Goal: Information Seeking & Learning: Learn about a topic

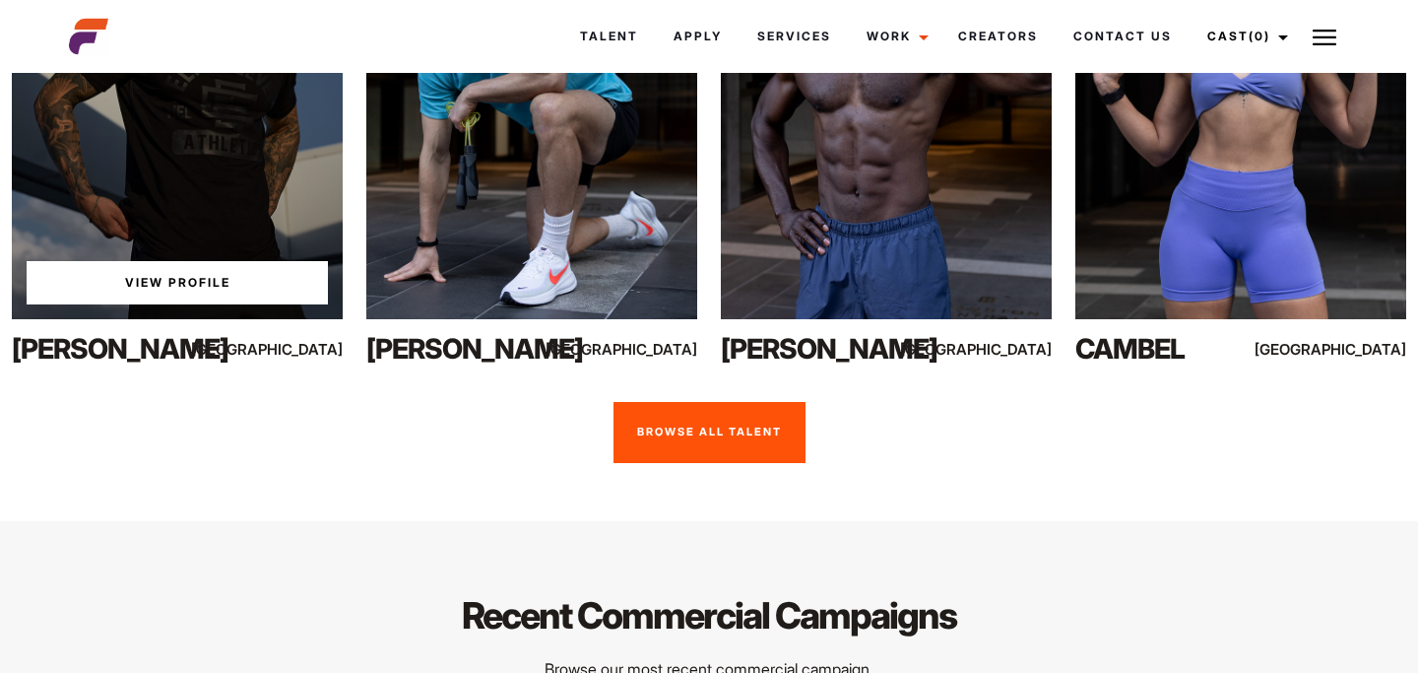
scroll to position [4355, 0]
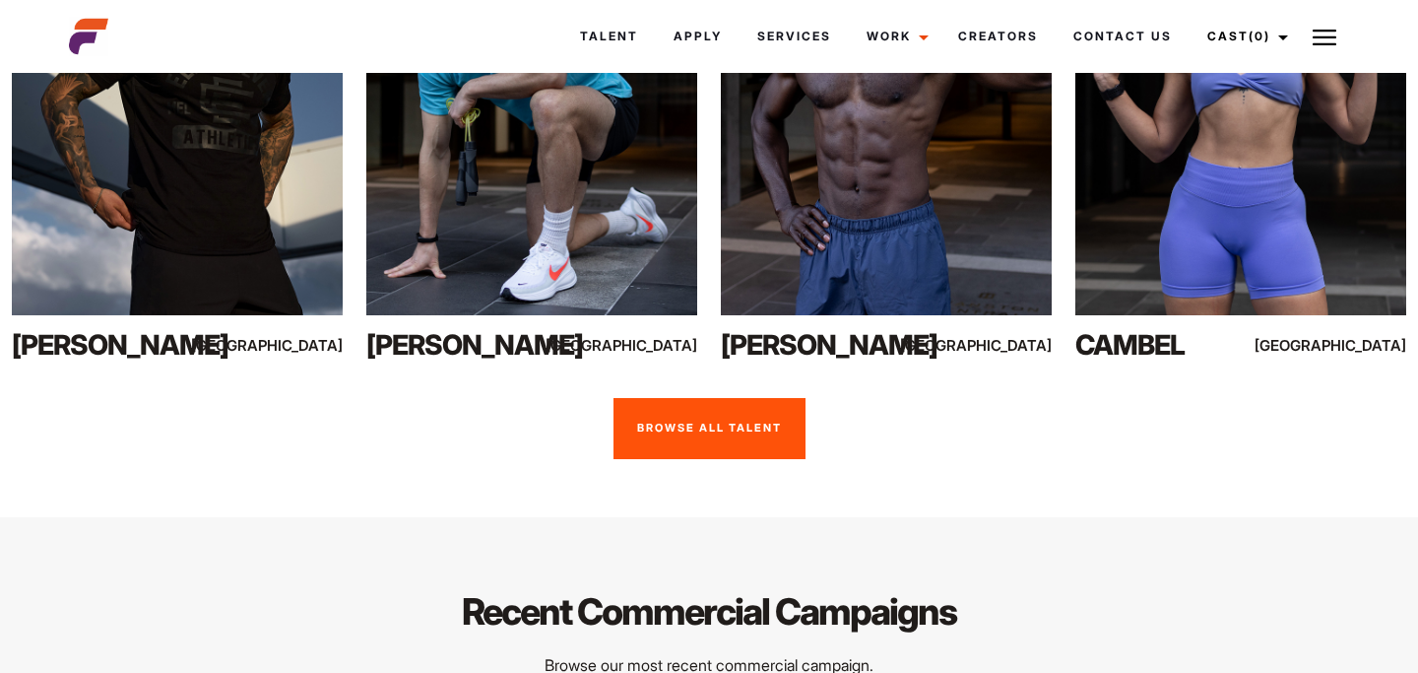
click at [690, 459] on link "Browse All Talent" at bounding box center [710, 428] width 192 height 61
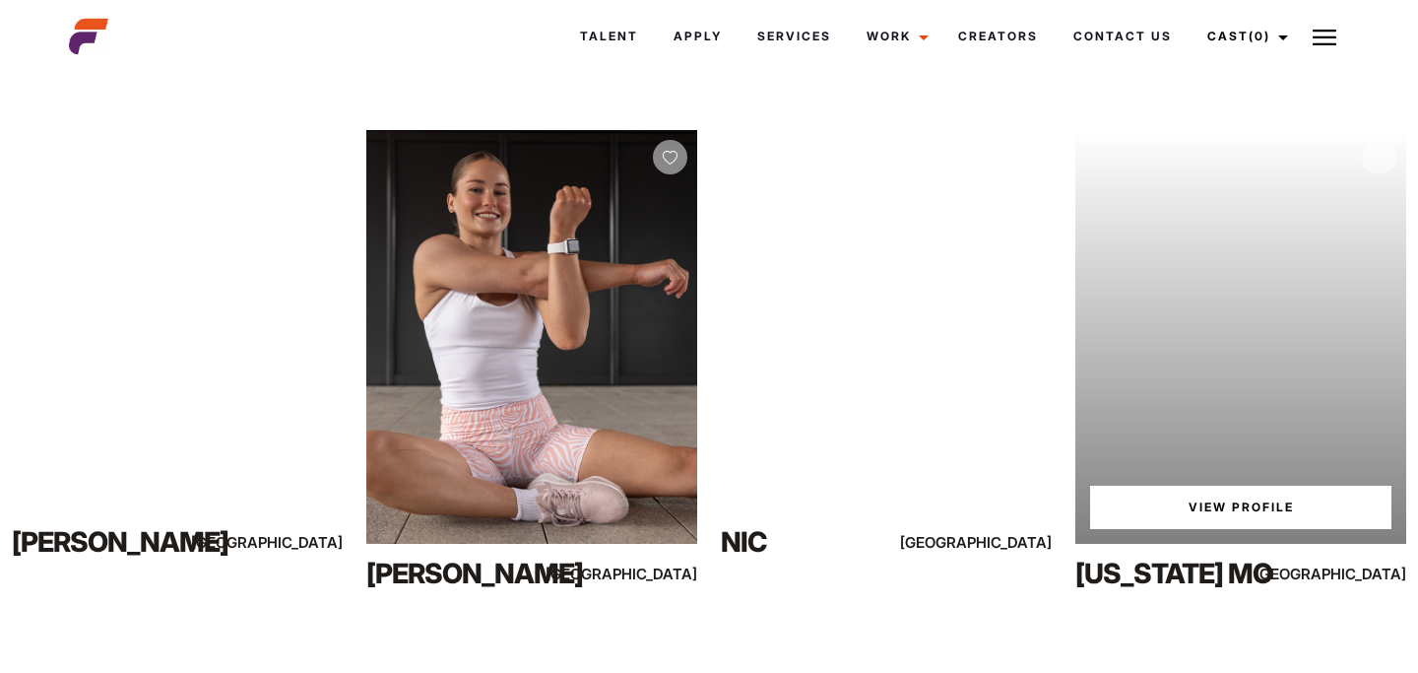
scroll to position [333, 0]
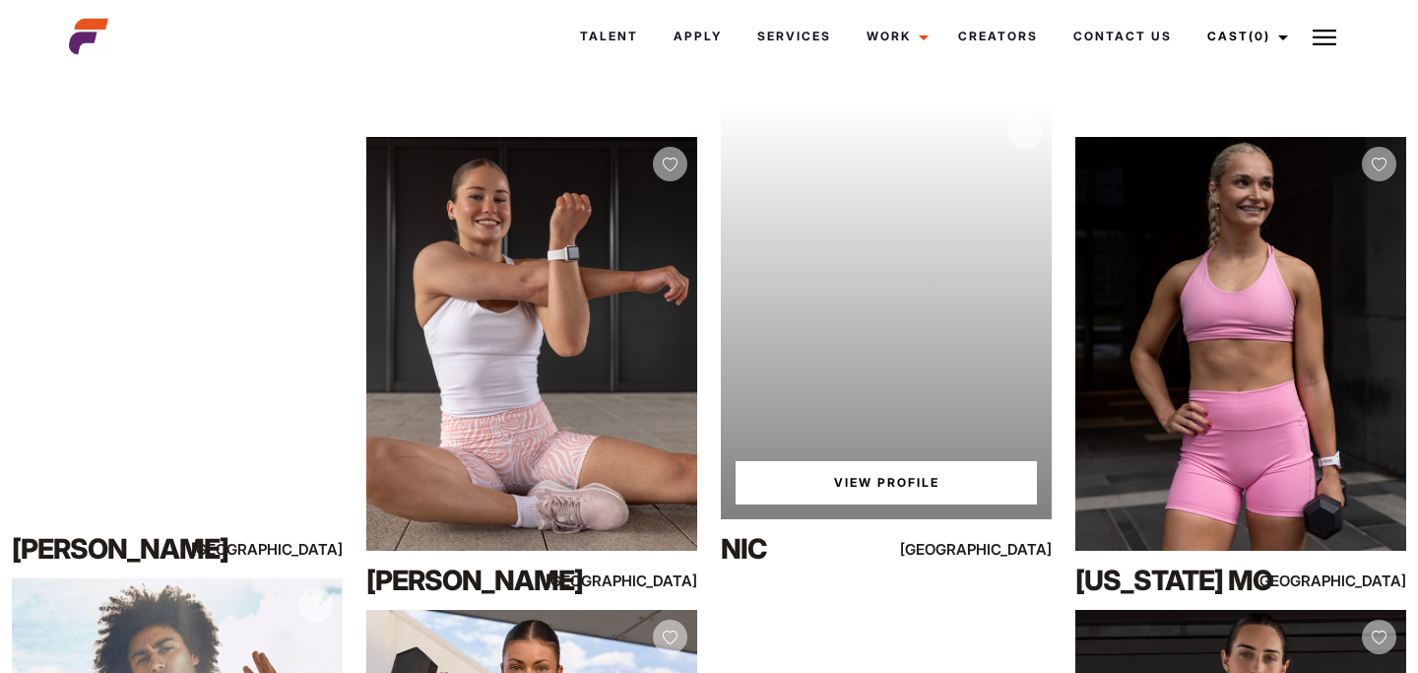
click at [887, 480] on link "View Profile" at bounding box center [886, 482] width 301 height 43
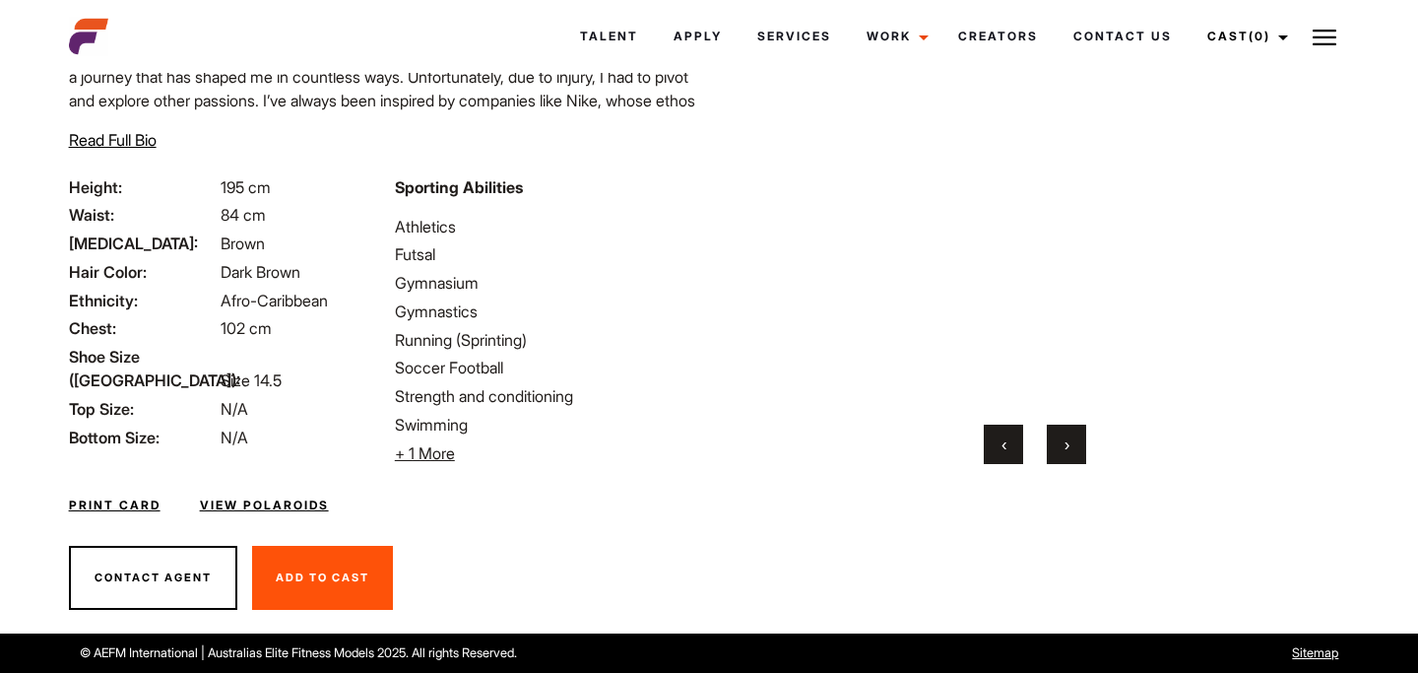
scroll to position [204, 0]
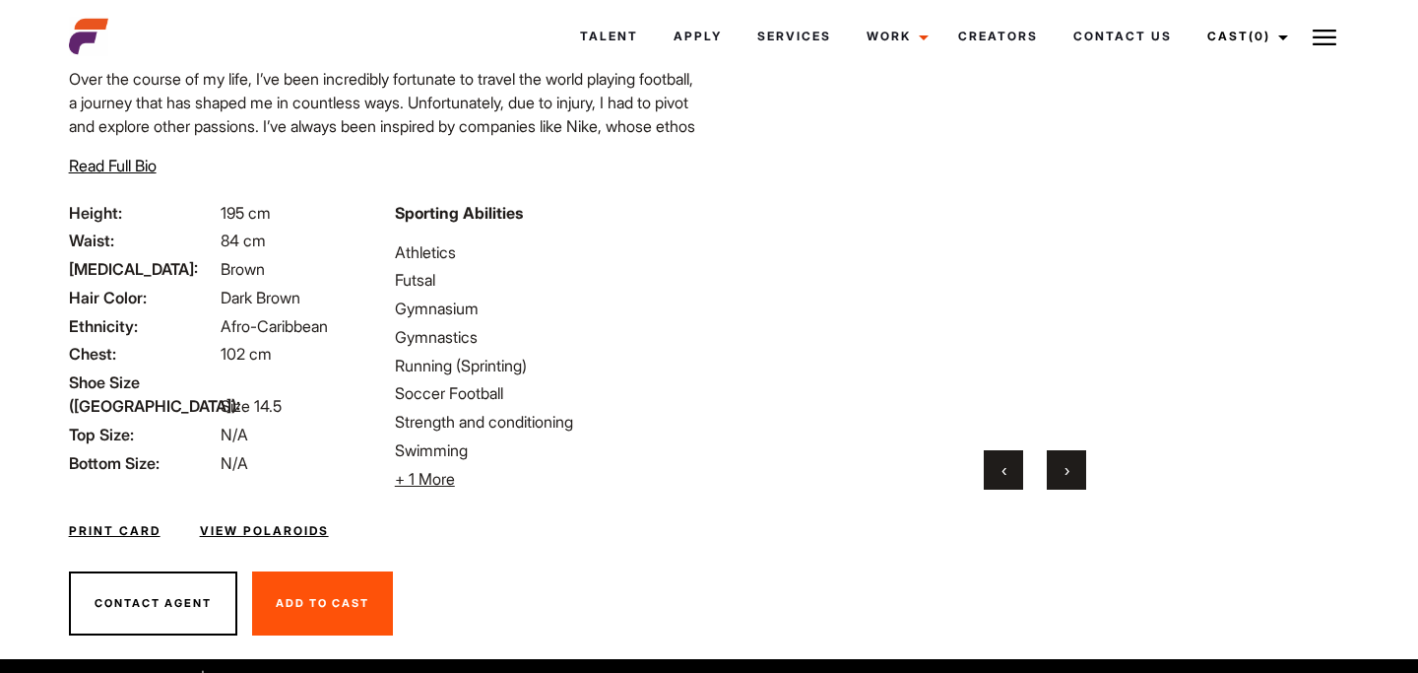
click at [302, 524] on link "View Polaroids" at bounding box center [264, 531] width 129 height 18
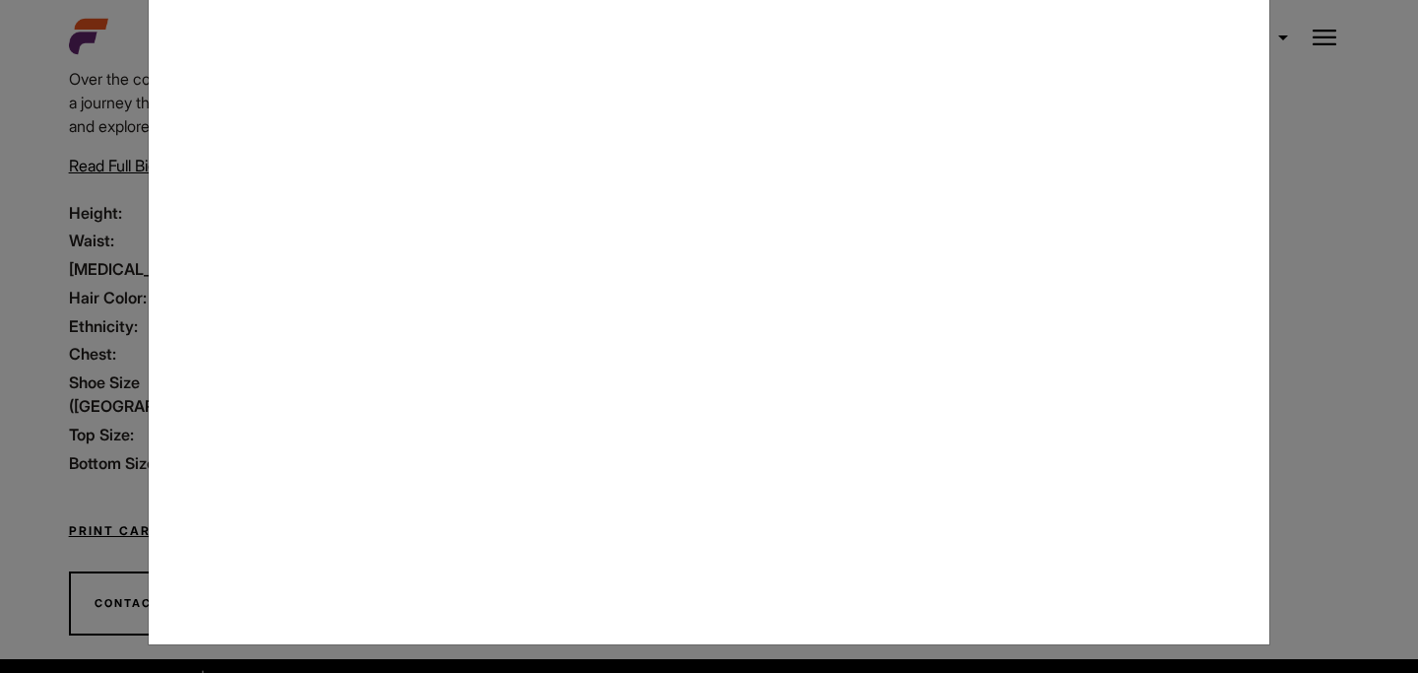
scroll to position [0, 0]
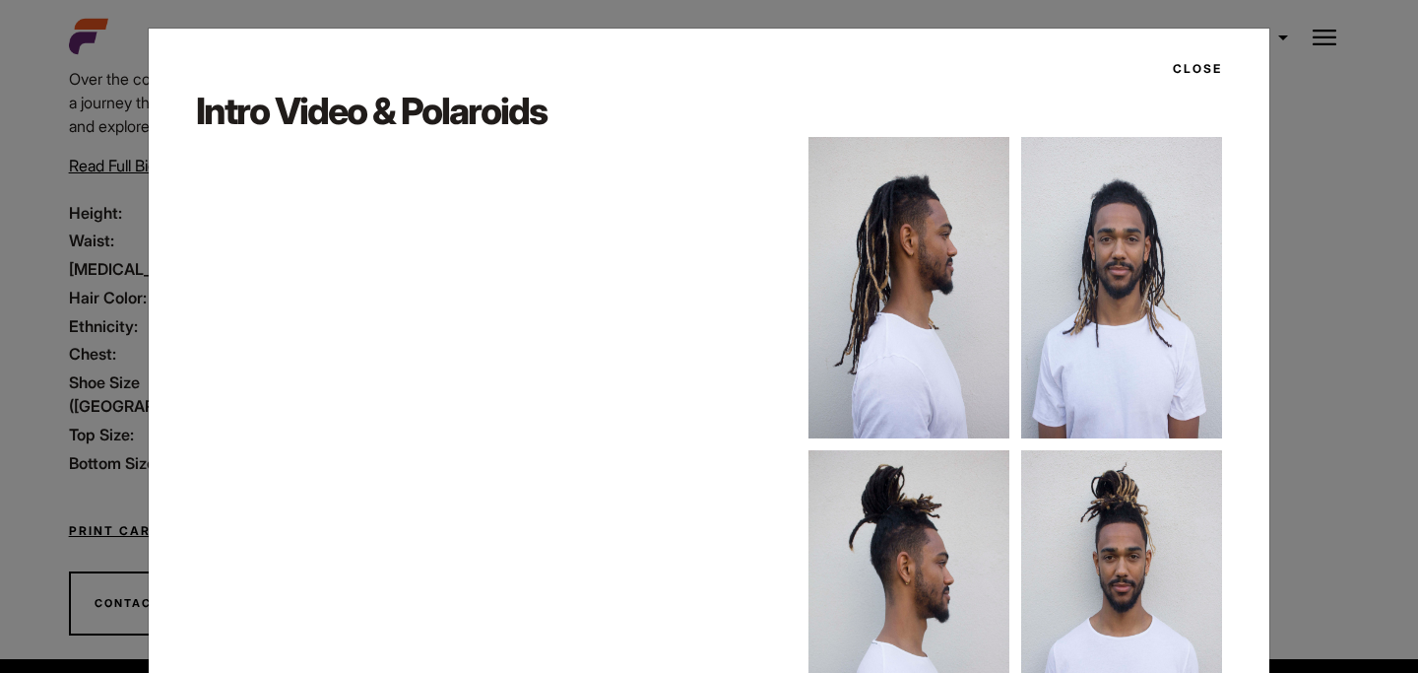
click at [1194, 61] on button "Close" at bounding box center [1191, 68] width 61 height 33
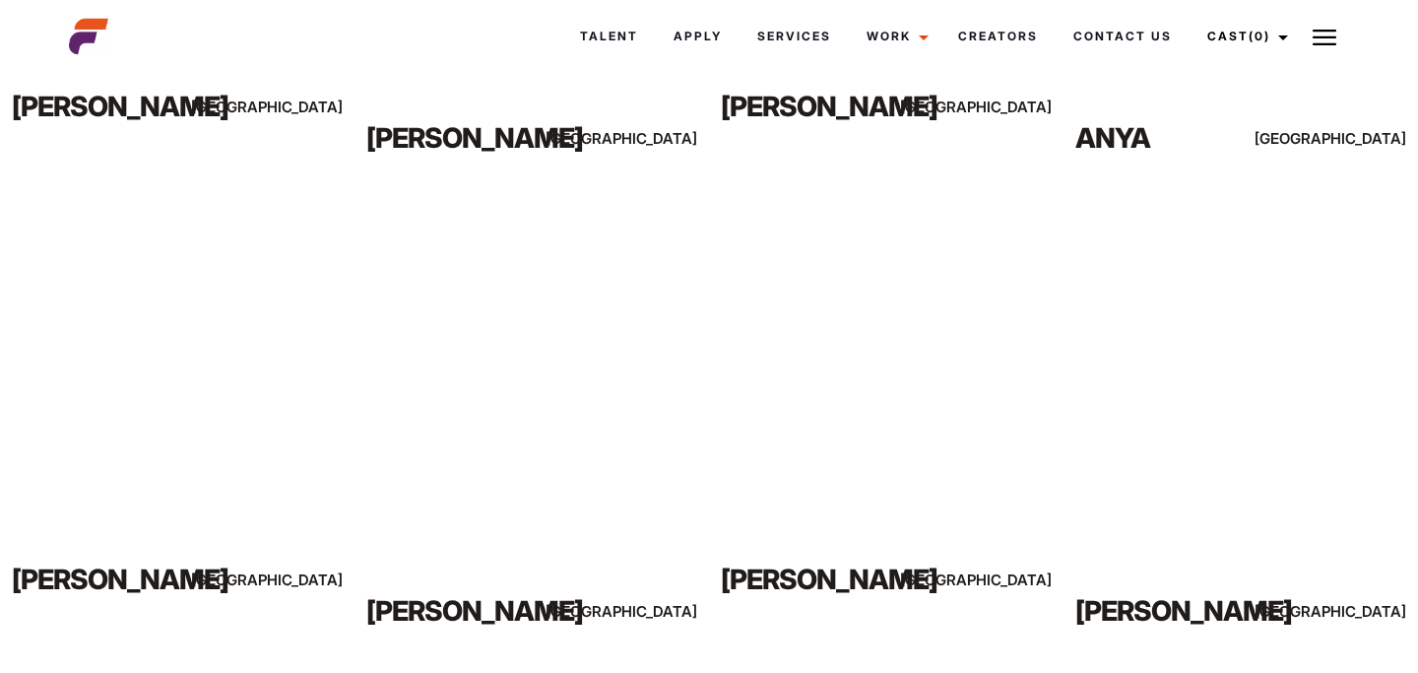
scroll to position [1747, 0]
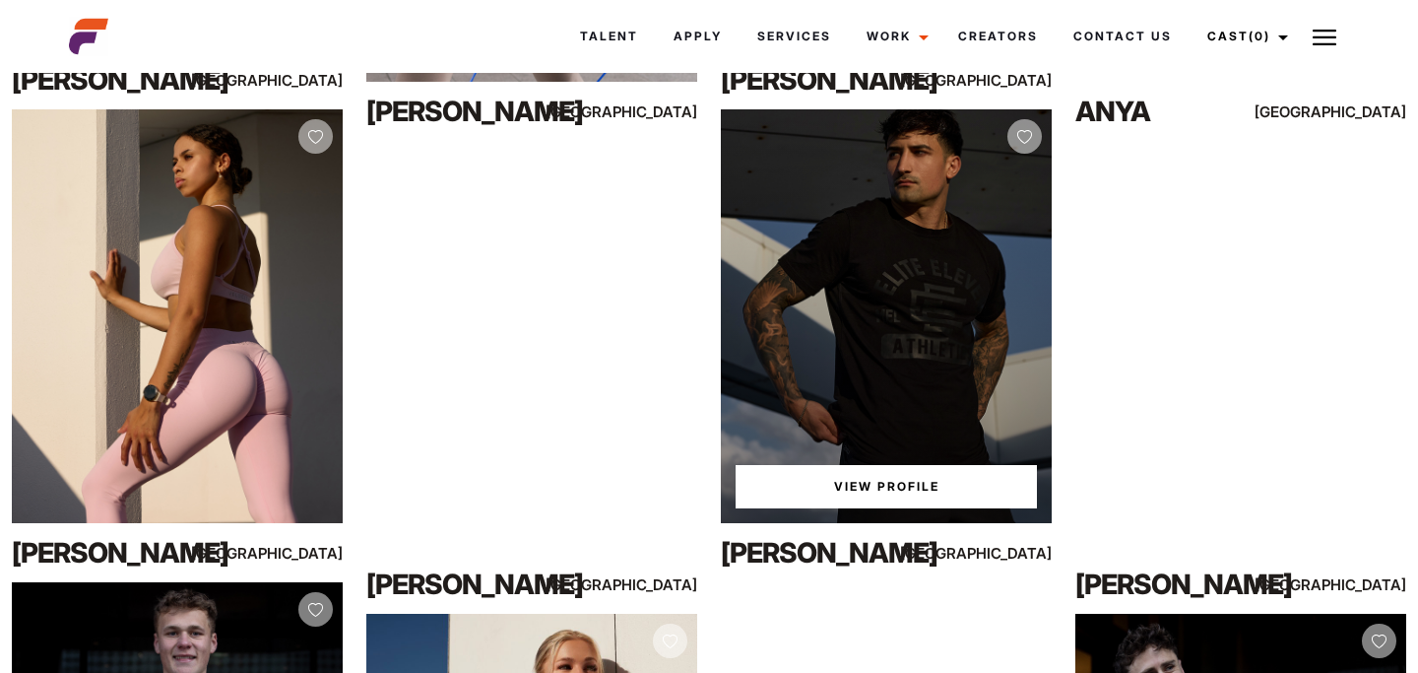
click at [893, 387] on div "View Profile" at bounding box center [886, 316] width 331 height 414
click at [896, 485] on link "View Profile" at bounding box center [886, 486] width 301 height 43
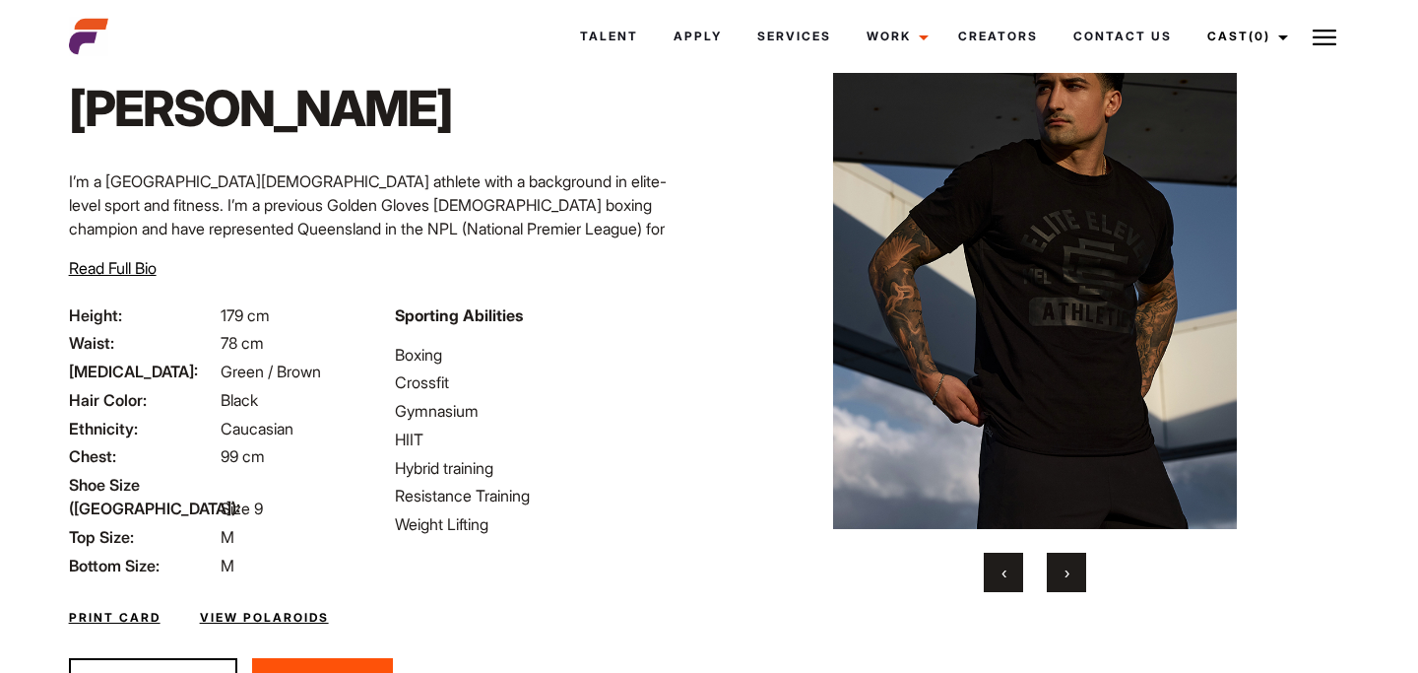
scroll to position [103, 0]
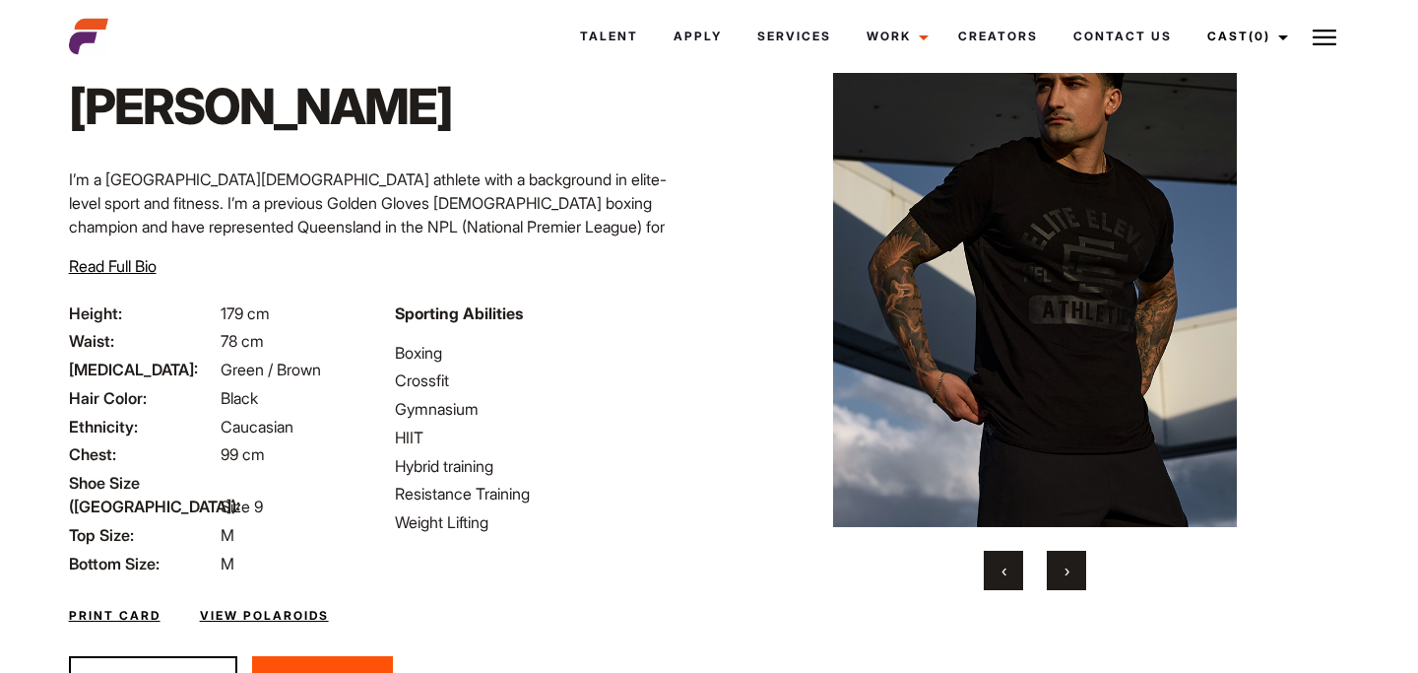
click at [142, 262] on span "Read Full Bio" at bounding box center [113, 266] width 88 height 20
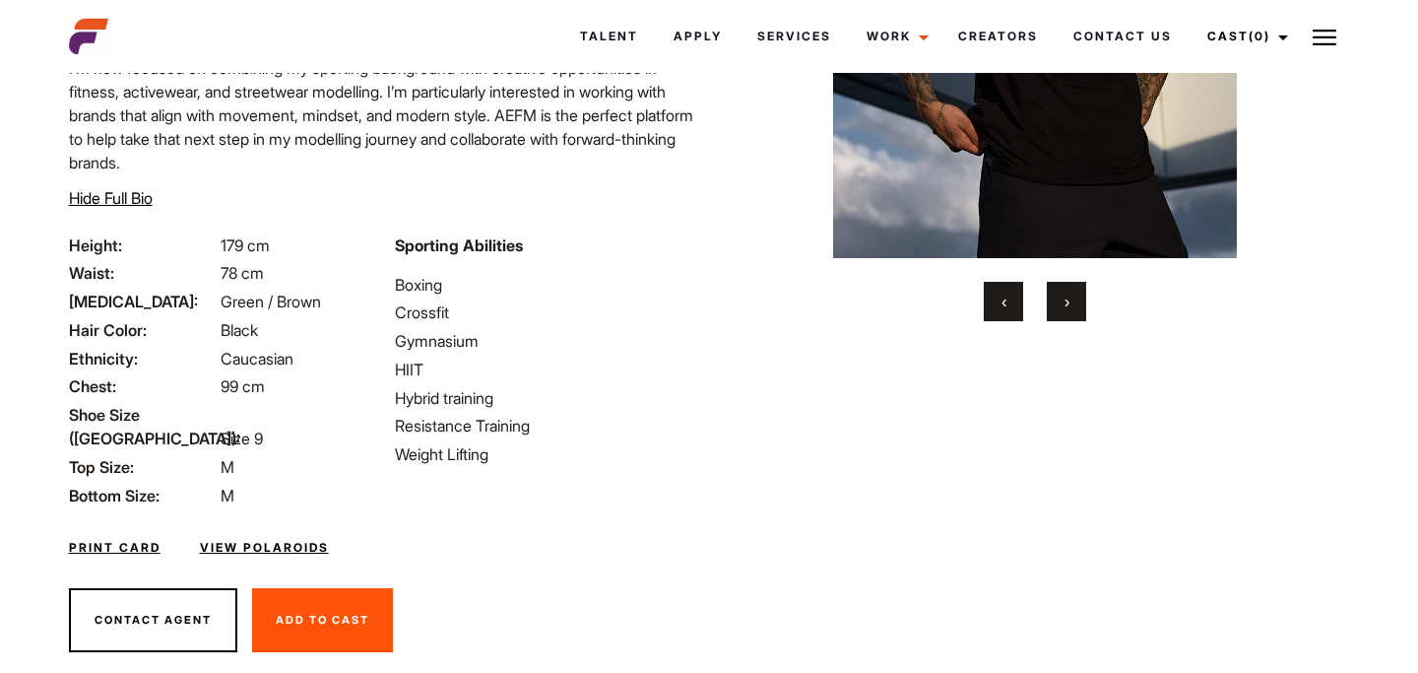
scroll to position [390, 0]
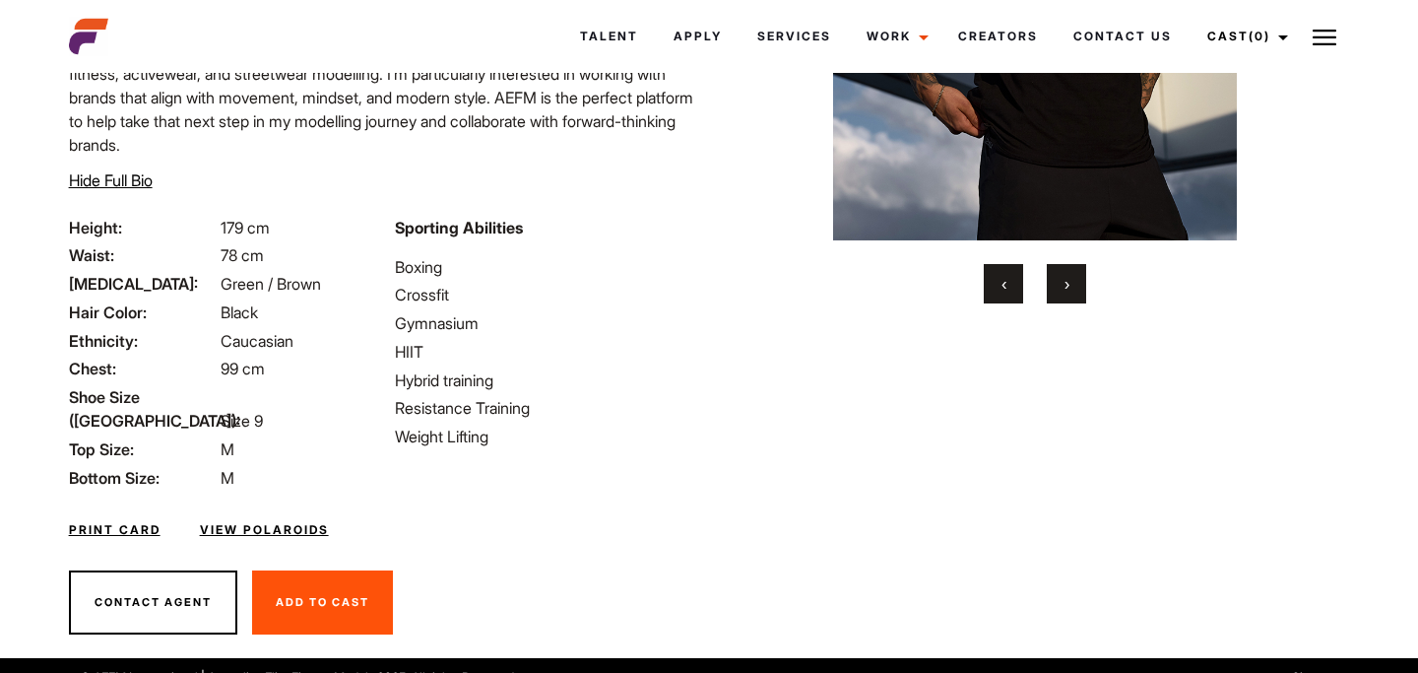
click at [247, 521] on link "View Polaroids" at bounding box center [264, 530] width 129 height 18
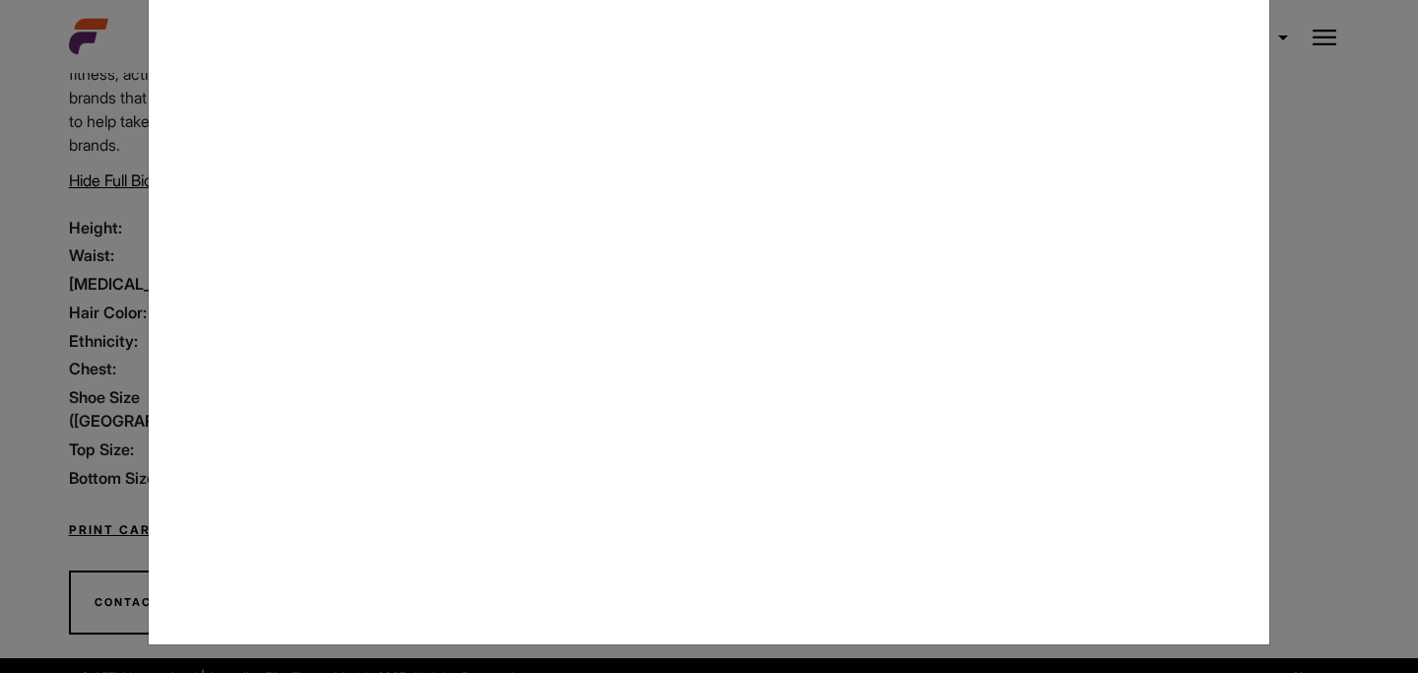
scroll to position [0, 0]
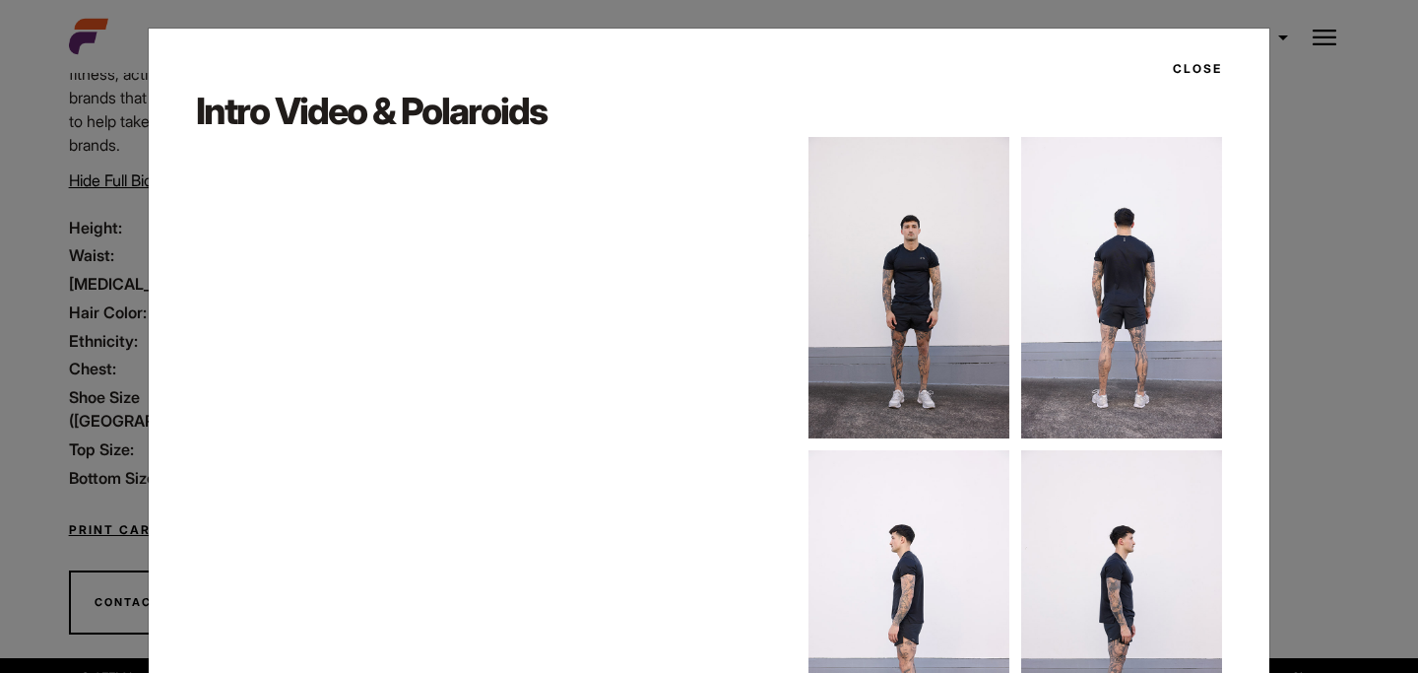
click at [1293, 337] on div "Close Intro Video & Polaroids" at bounding box center [709, 336] width 1418 height 673
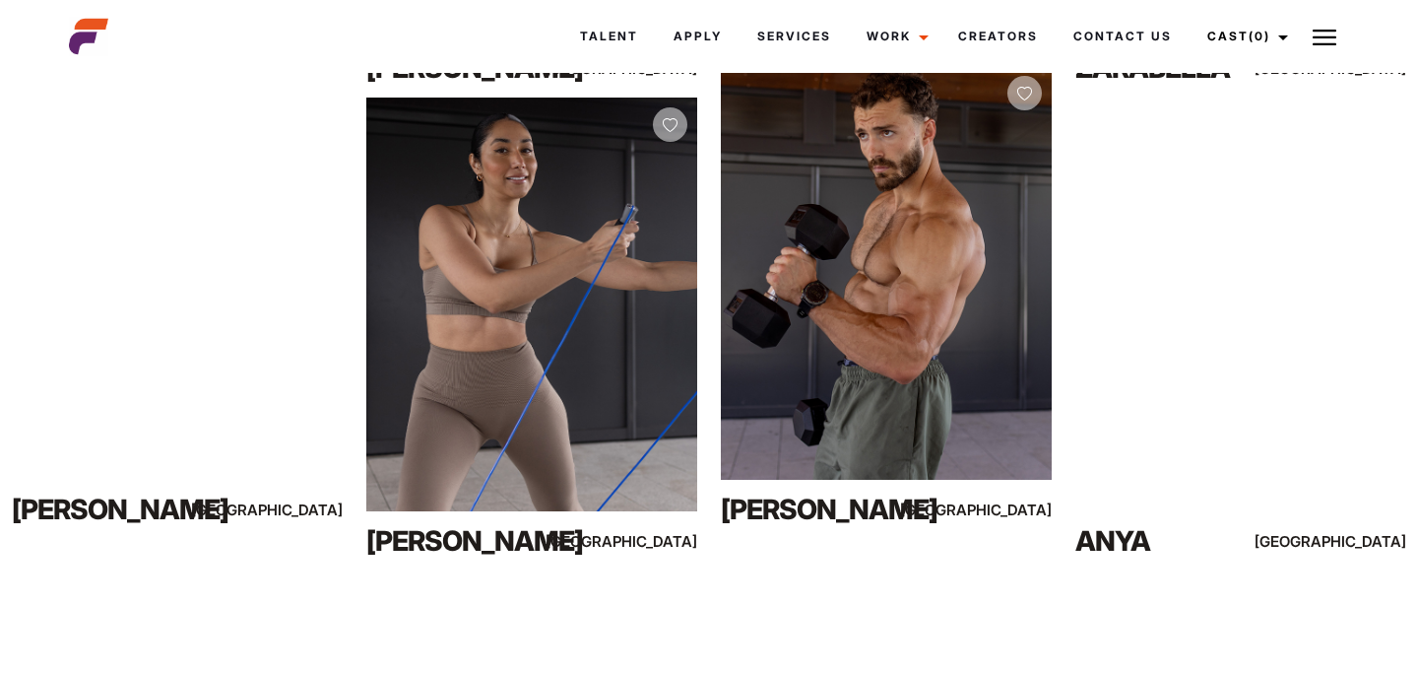
scroll to position [1449, 0]
